Goal: Task Accomplishment & Management: Use online tool/utility

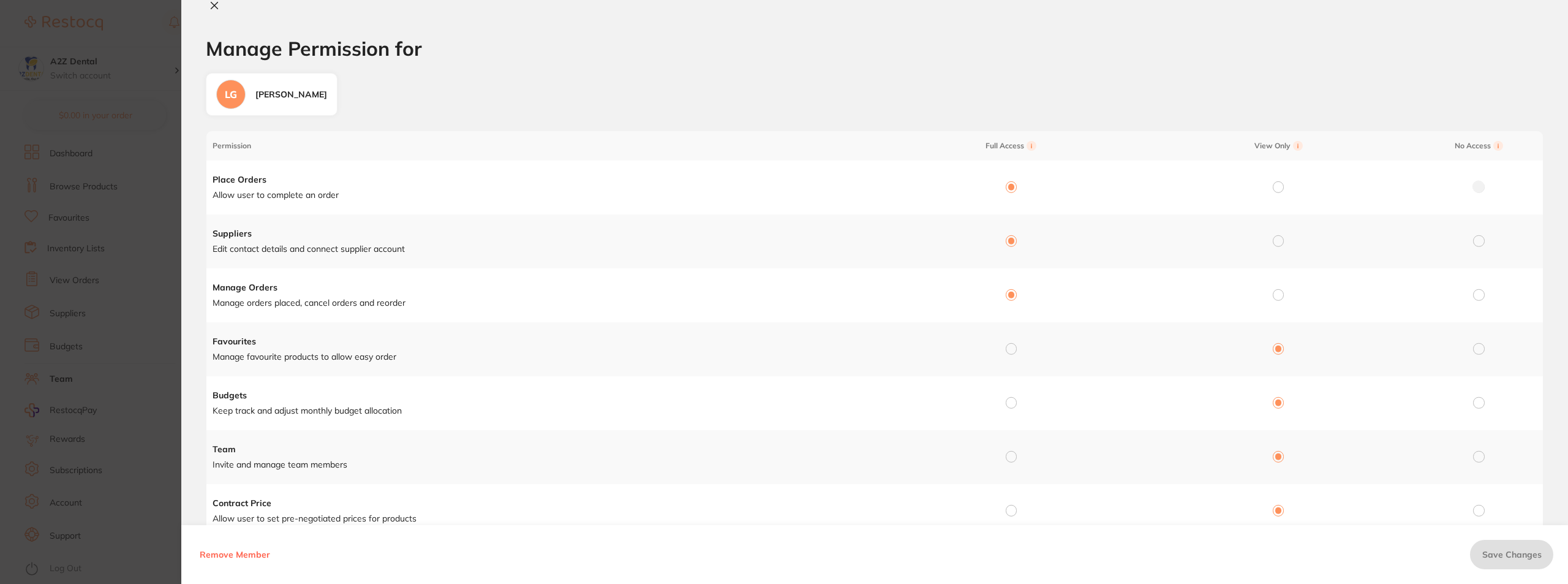
scroll to position [61, 0]
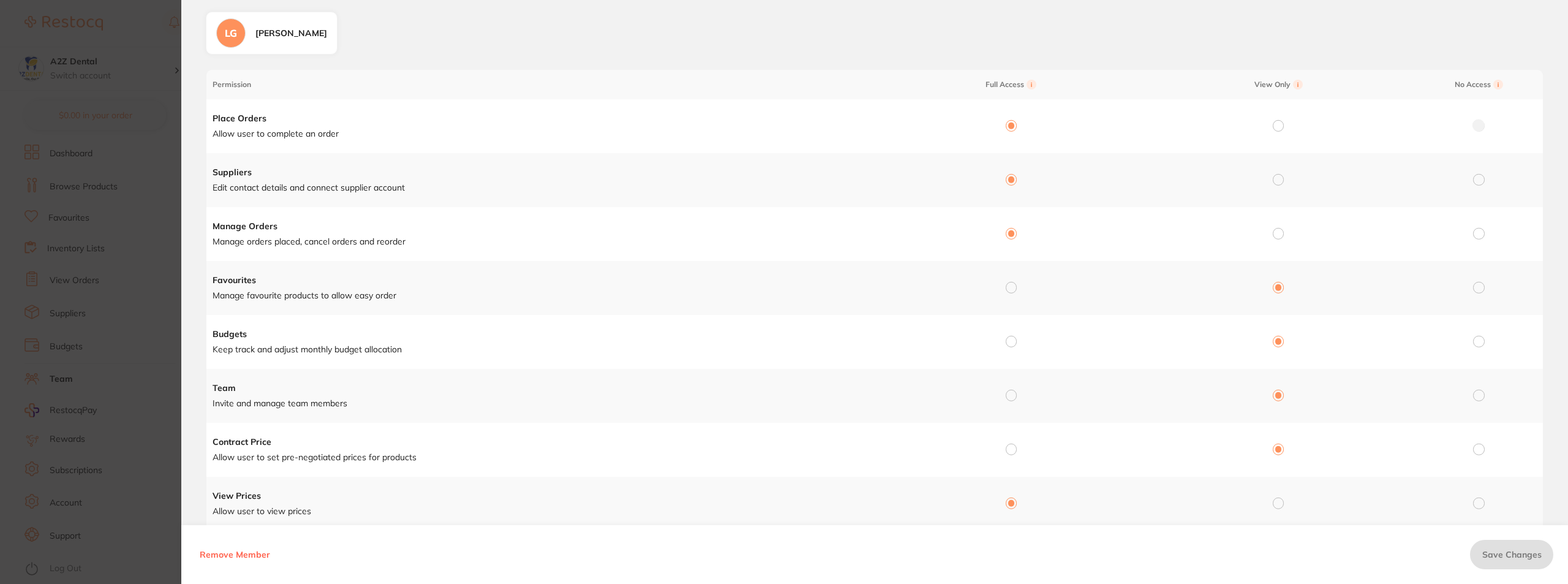
click at [128, 338] on section "Manage Permission for Manage Permission for LG Leonie Gillett Permission Full A…" at bounding box center [784, 292] width 1568 height 584
click at [140, 51] on section "Manage Permission for Manage Permission for LG Leonie Gillett Permission Full A…" at bounding box center [784, 292] width 1568 height 584
click at [102, 349] on section "Manage Permission for Manage Permission for LG Leonie Gillett Permission Full A…" at bounding box center [784, 292] width 1568 height 584
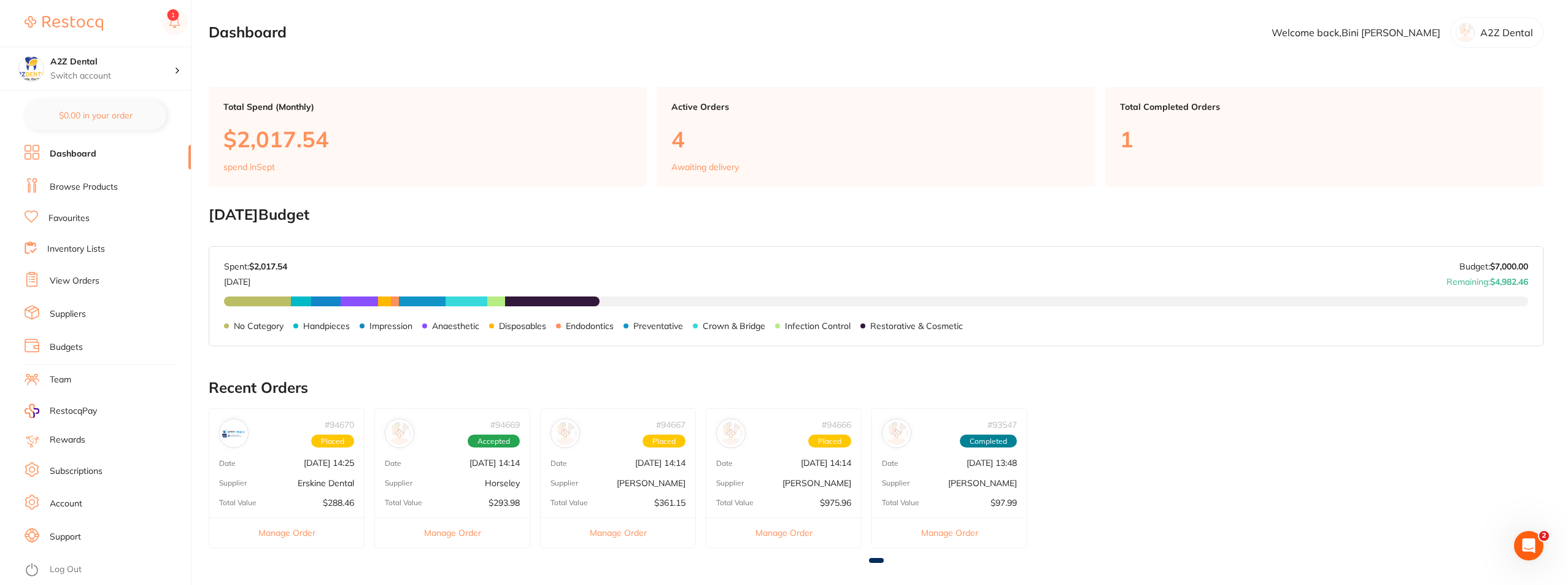
click at [88, 250] on link "Inventory Lists" at bounding box center [75, 249] width 57 height 12
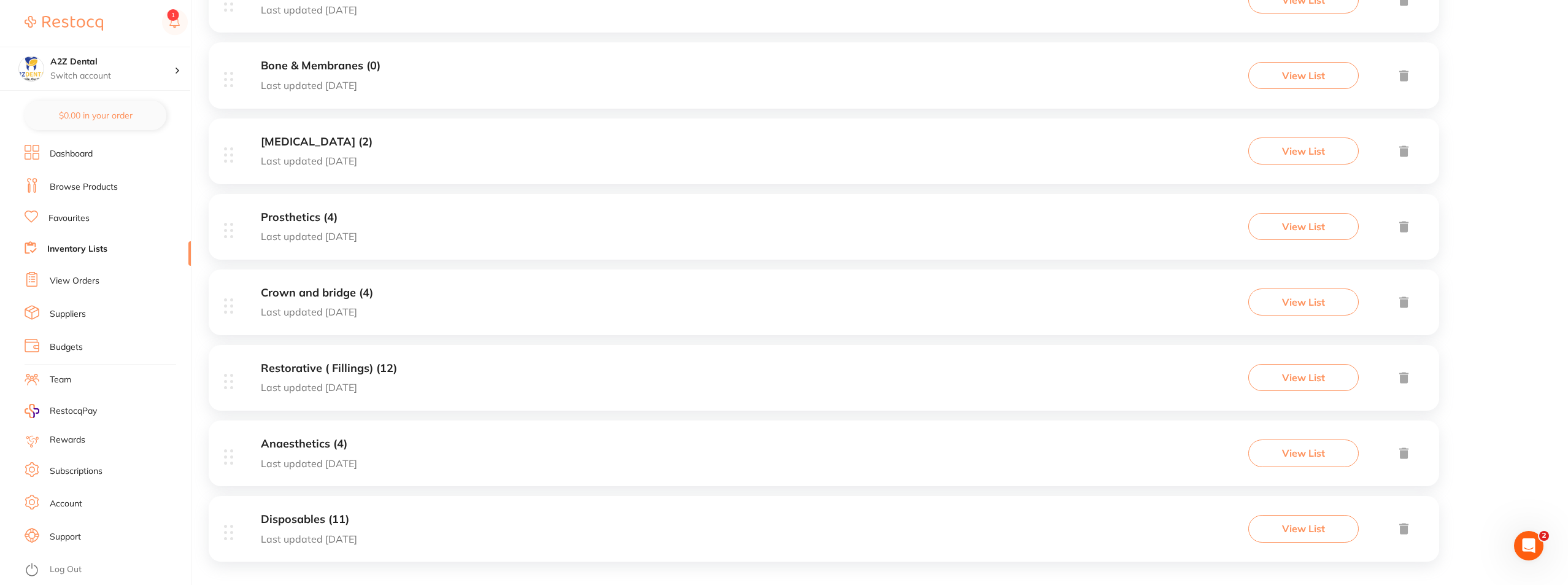
scroll to position [450, 0]
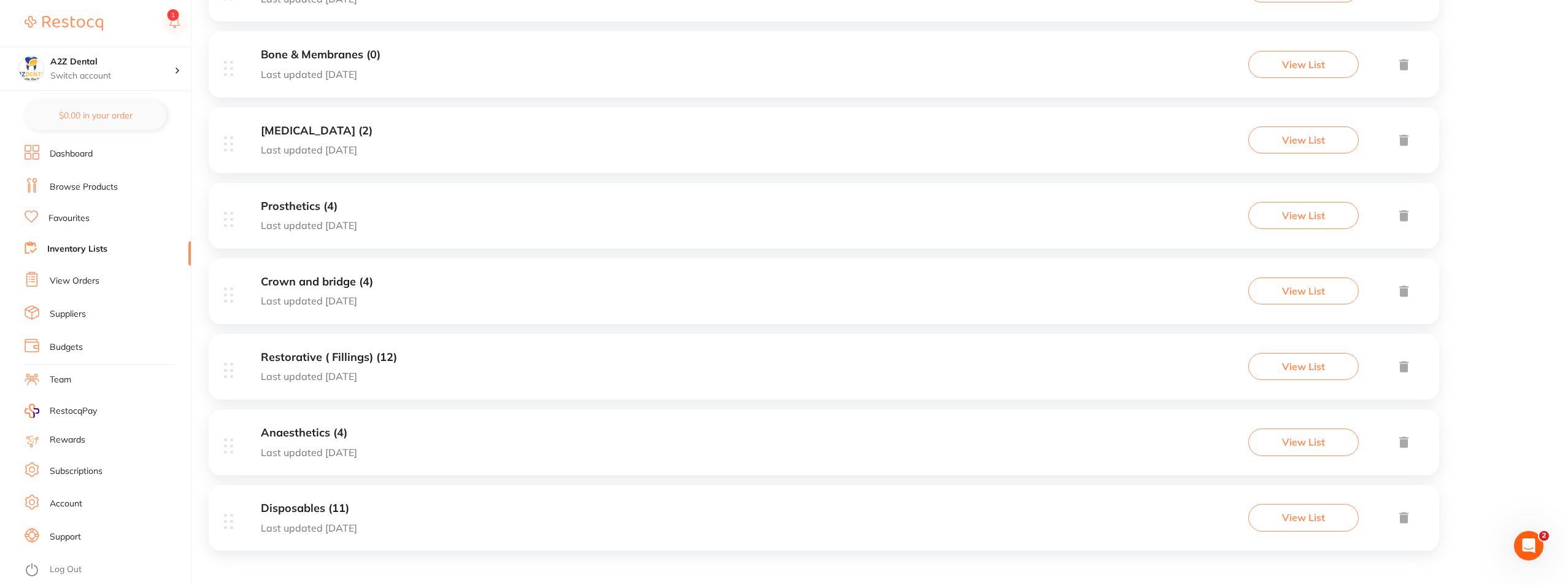
click at [298, 519] on div "Disposables (11) Last updated [DATE]" at bounding box center [309, 517] width 96 height 31
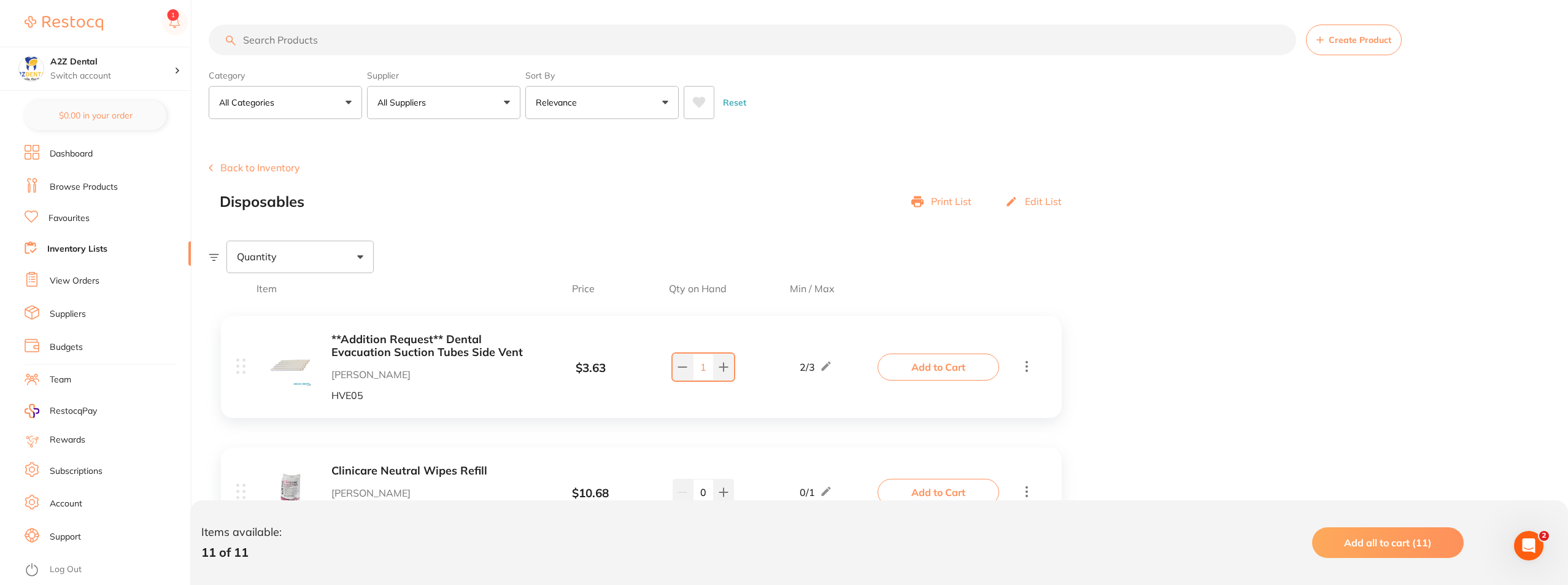
click at [82, 248] on link "Inventory Lists" at bounding box center [77, 249] width 60 height 12
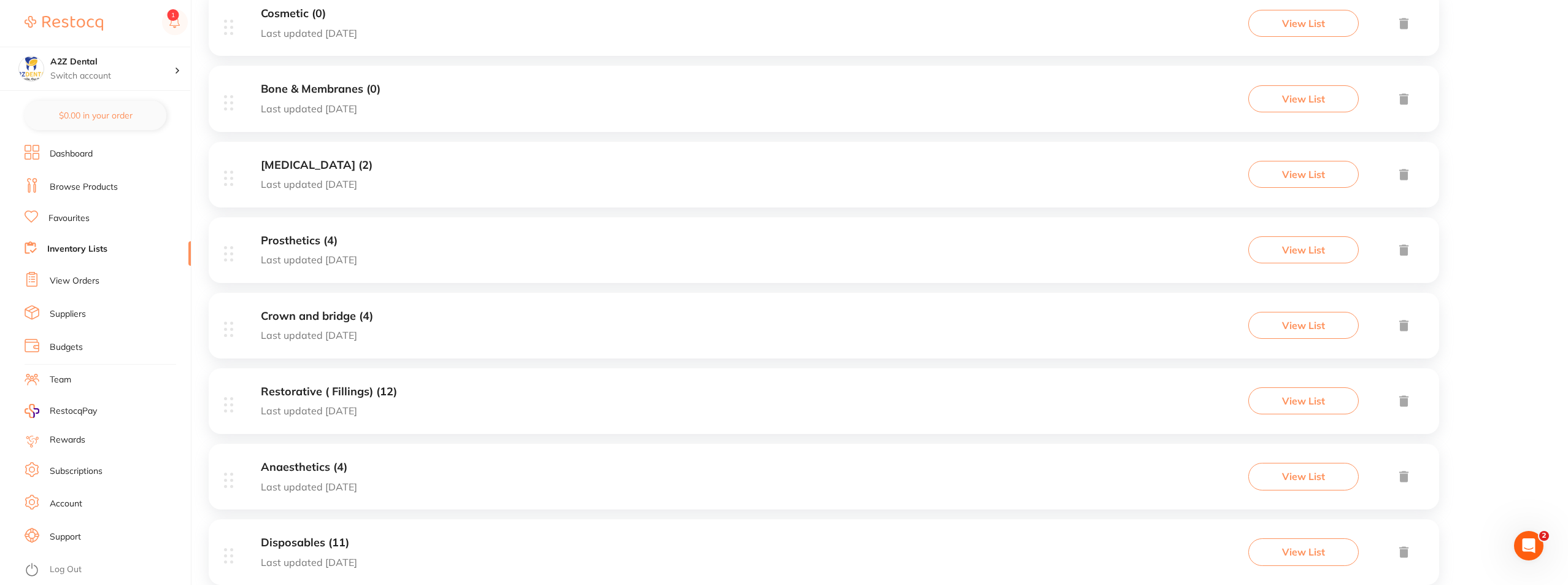
scroll to position [450, 0]
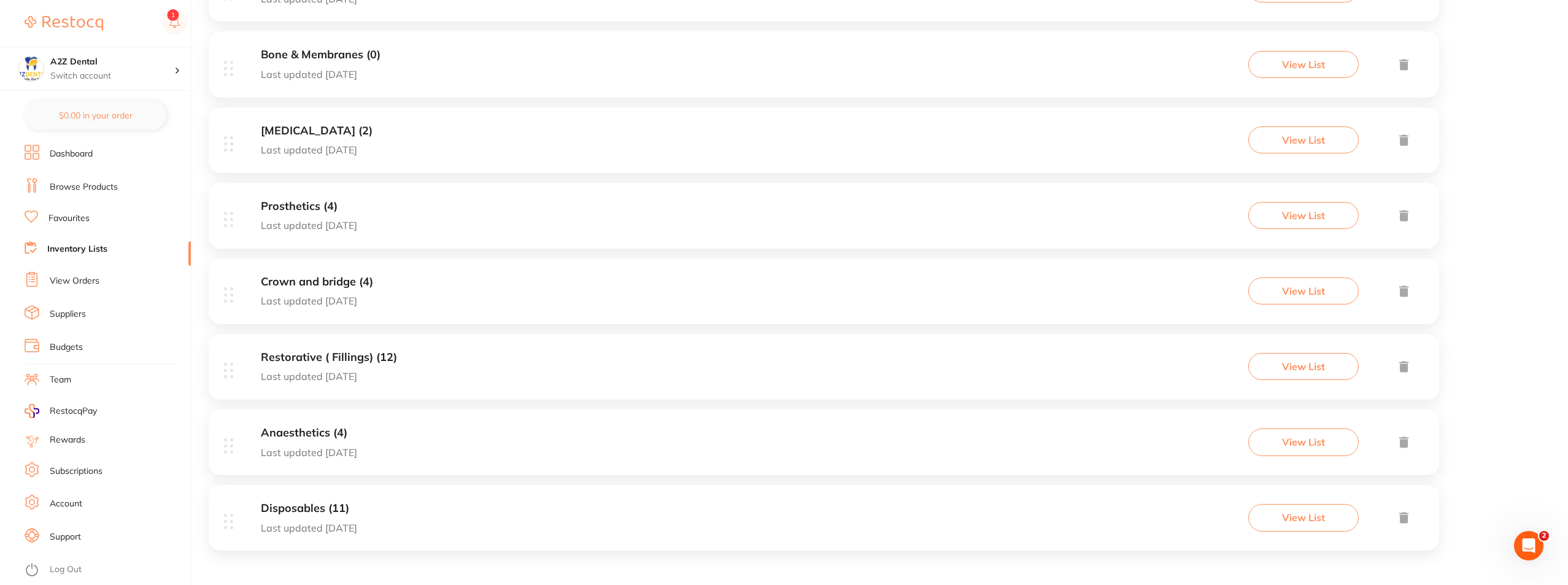
click at [308, 503] on h3 "Disposables (11)" at bounding box center [309, 509] width 96 height 13
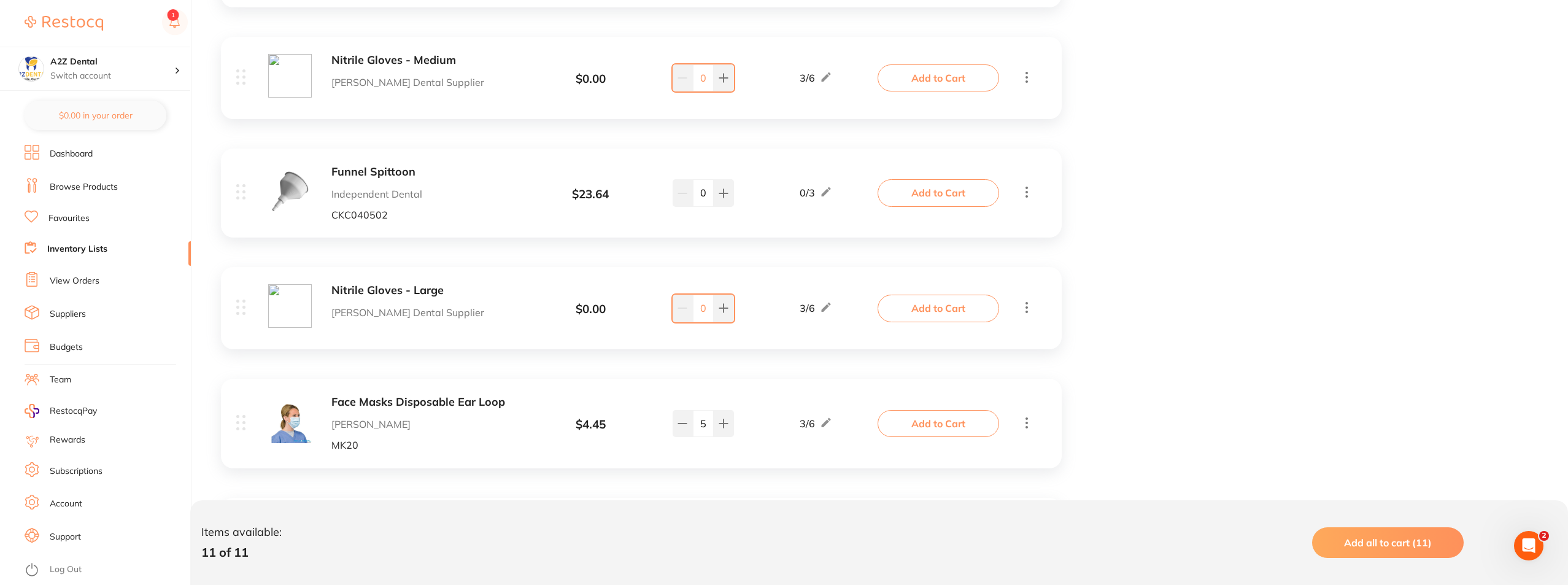
scroll to position [920, 0]
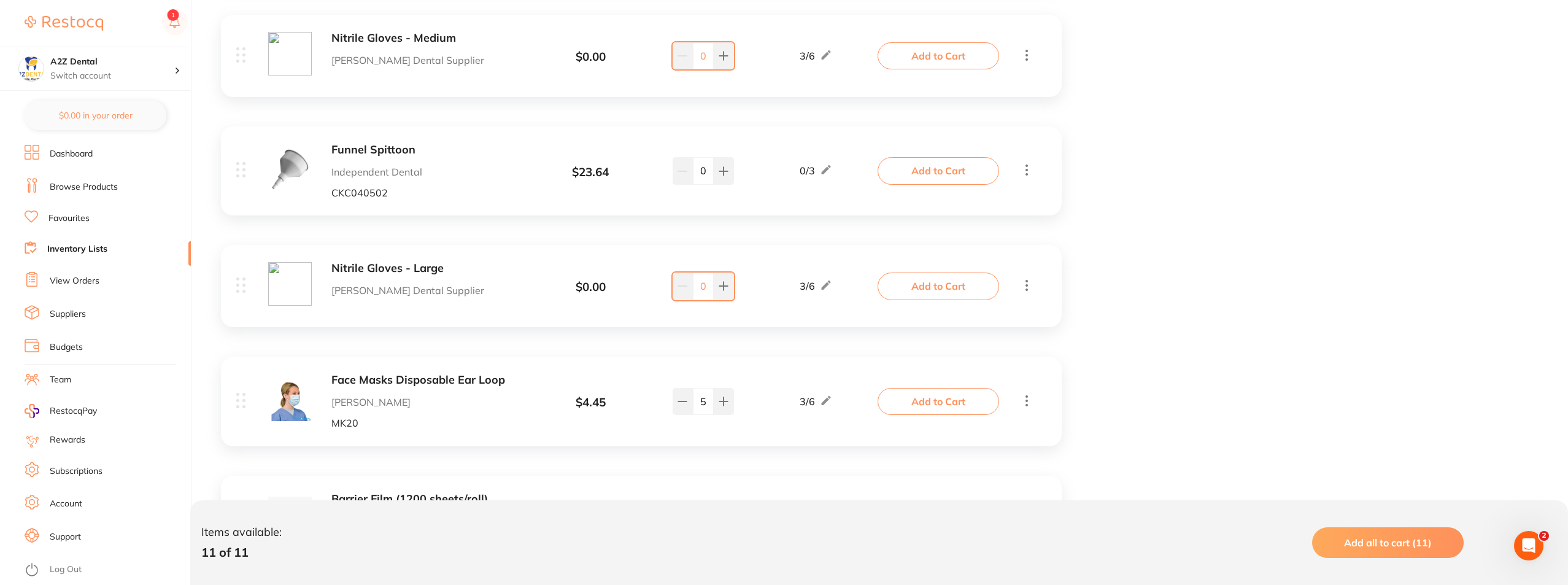
click at [418, 267] on b "Nitrile Gloves - Large" at bounding box center [428, 268] width 195 height 13
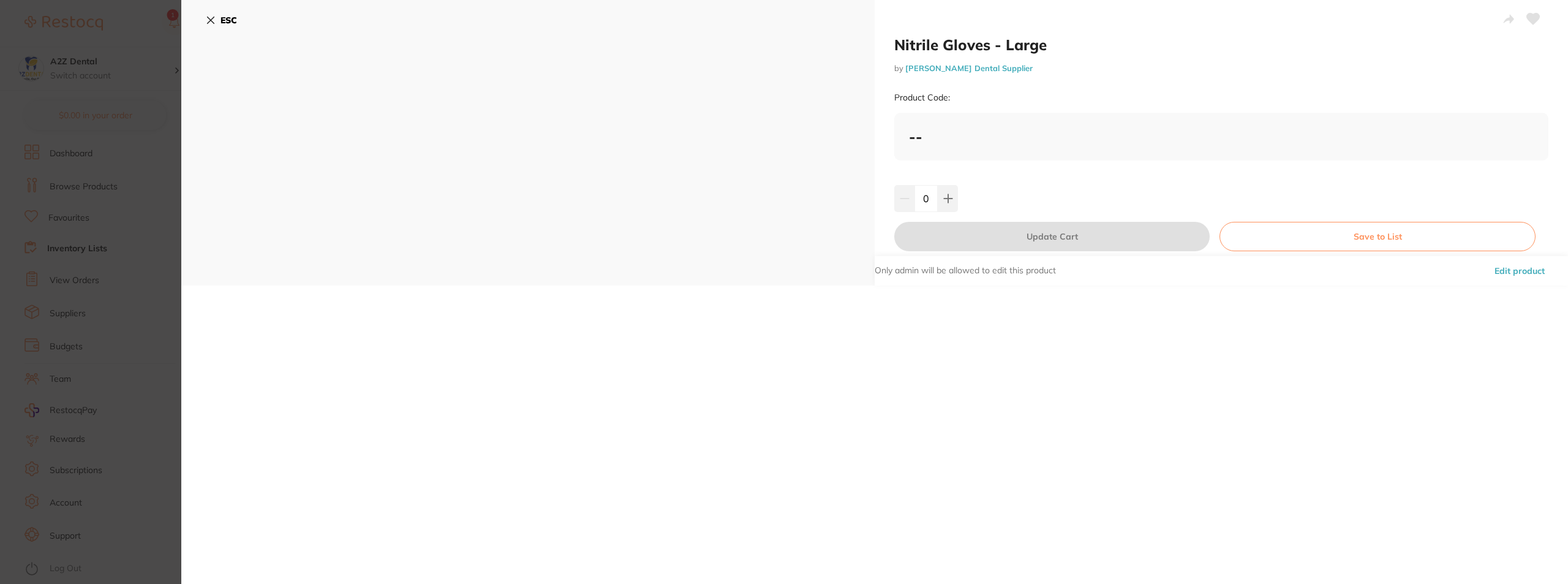
click at [1372, 236] on button "Save to List" at bounding box center [1377, 236] width 316 height 29
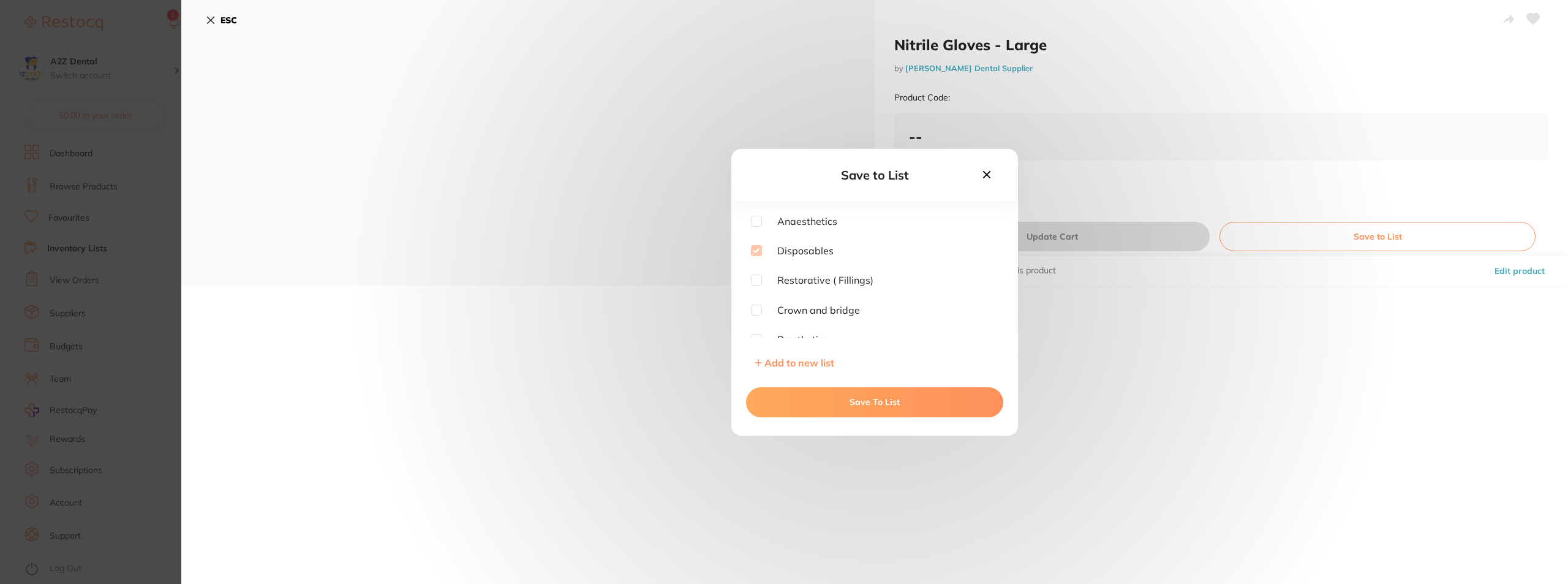
click at [872, 396] on button "Save To List" at bounding box center [875, 402] width 258 height 29
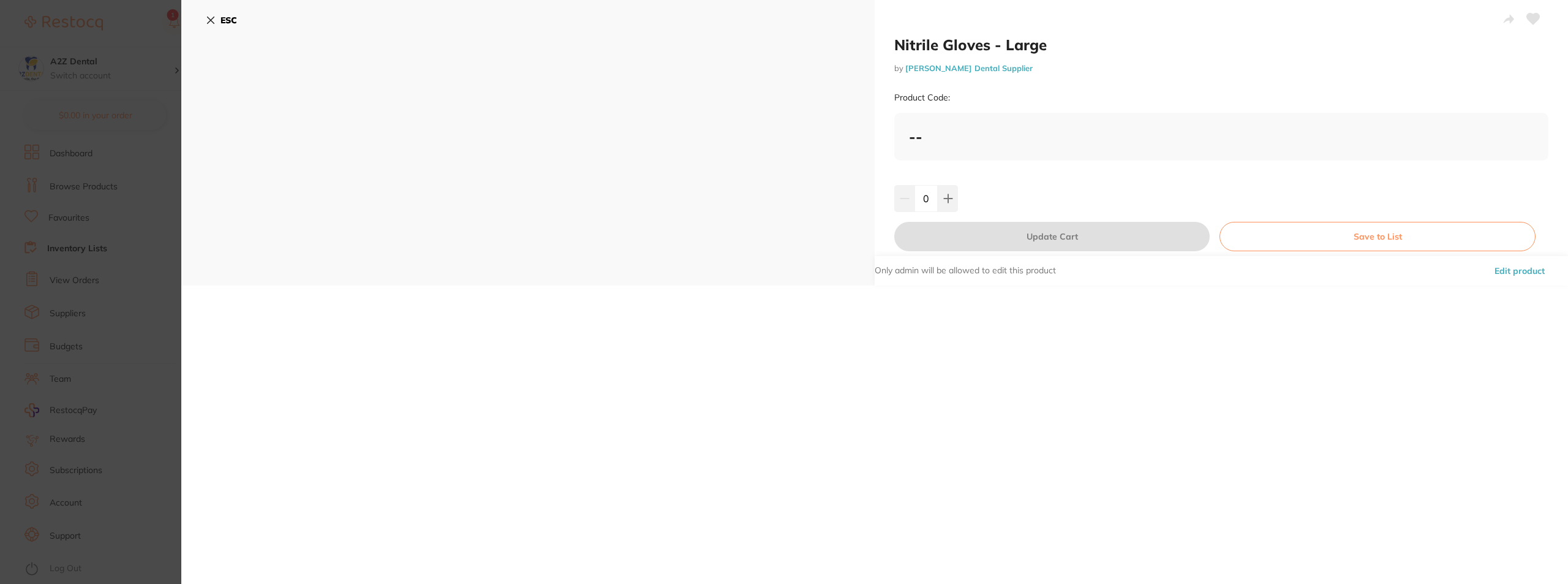
click at [213, 17] on icon at bounding box center [211, 20] width 9 height 9
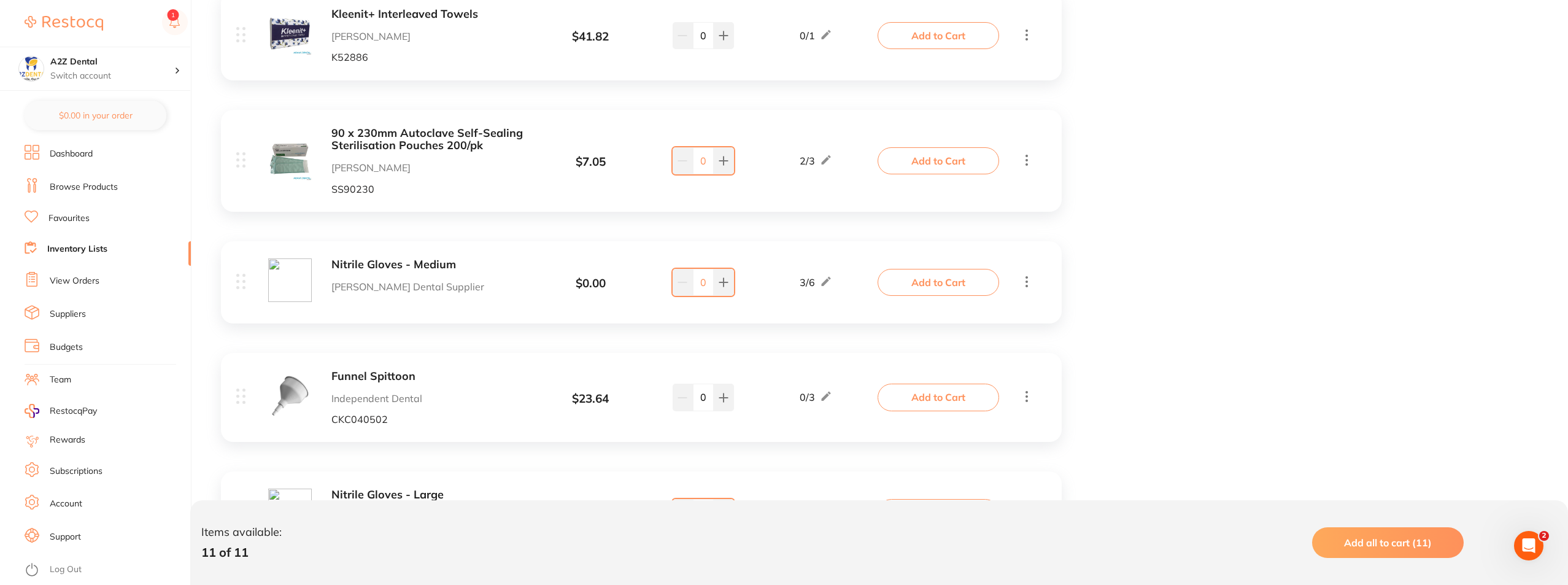
scroll to position [526, 0]
